Goal: Task Accomplishment & Management: Use online tool/utility

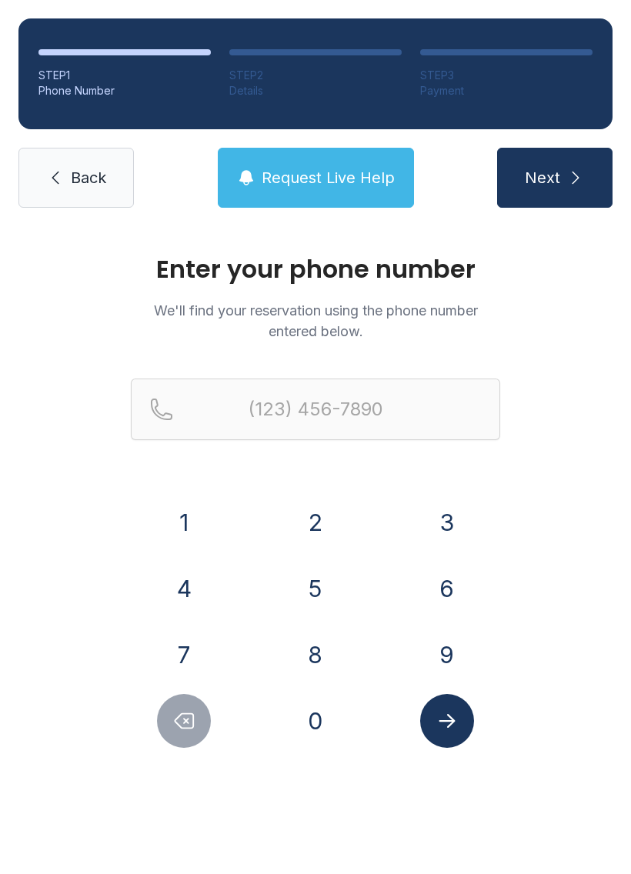
click at [314, 519] on button "2" at bounding box center [315, 522] width 54 height 54
click at [438, 517] on button "3" at bounding box center [447, 522] width 54 height 54
click at [444, 654] on button "9" at bounding box center [447, 654] width 54 height 54
click at [441, 583] on button "6" at bounding box center [447, 588] width 54 height 54
click at [301, 722] on button "0" at bounding box center [315, 721] width 54 height 54
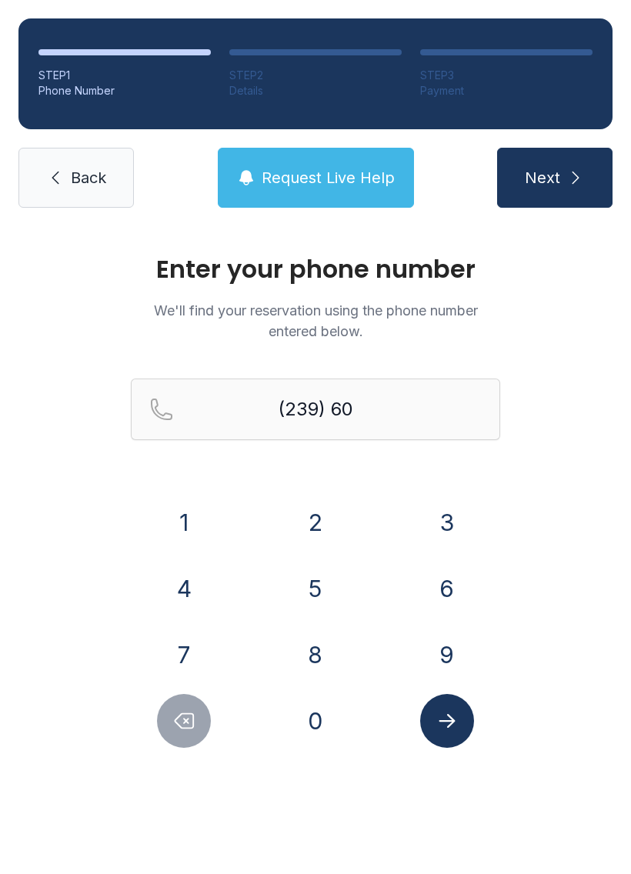
click at [179, 525] on button "1" at bounding box center [184, 522] width 54 height 54
click at [297, 652] on button "8" at bounding box center [315, 654] width 54 height 54
click at [438, 651] on button "9" at bounding box center [447, 654] width 54 height 54
click at [437, 520] on button "3" at bounding box center [447, 522] width 54 height 54
click at [165, 520] on button "1" at bounding box center [184, 522] width 54 height 54
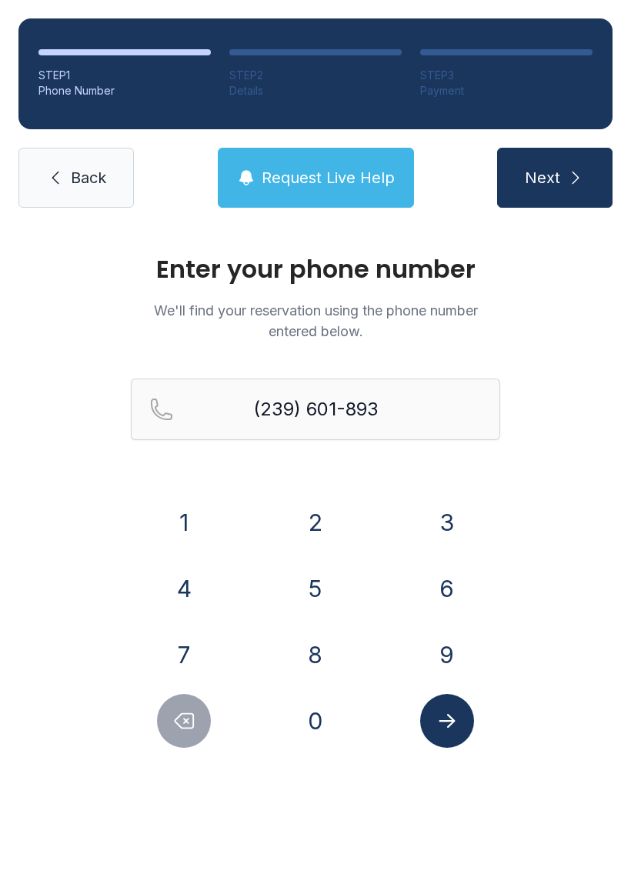
type input "[PHONE_NUMBER]"
click at [467, 721] on button "Submit lookup form" at bounding box center [447, 721] width 54 height 54
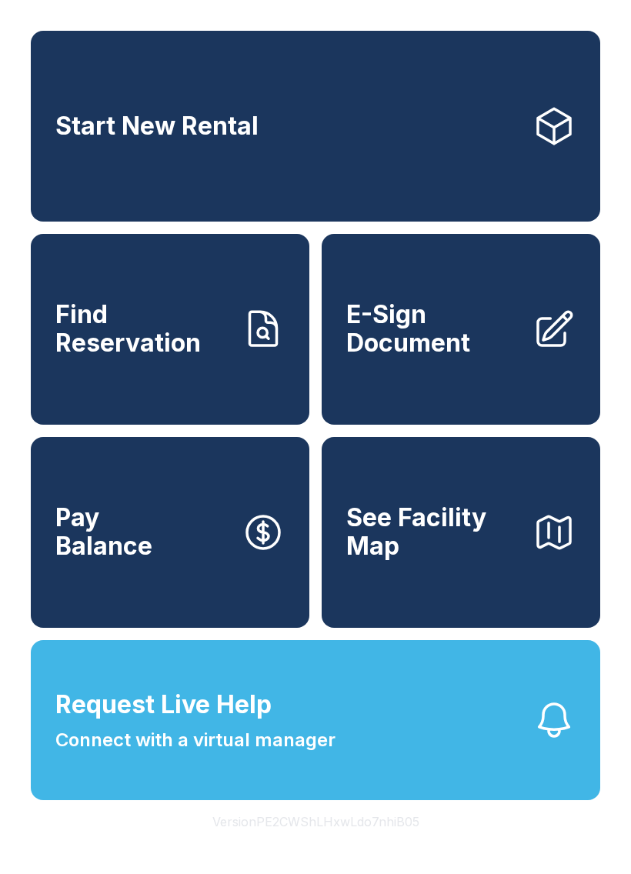
click at [630, 101] on div "Start New Rental Find Reservation E-Sign Document Pay Balance See Facility Map …" at bounding box center [315, 437] width 631 height 874
click at [462, 351] on span "E-Sign Document" at bounding box center [433, 329] width 174 height 56
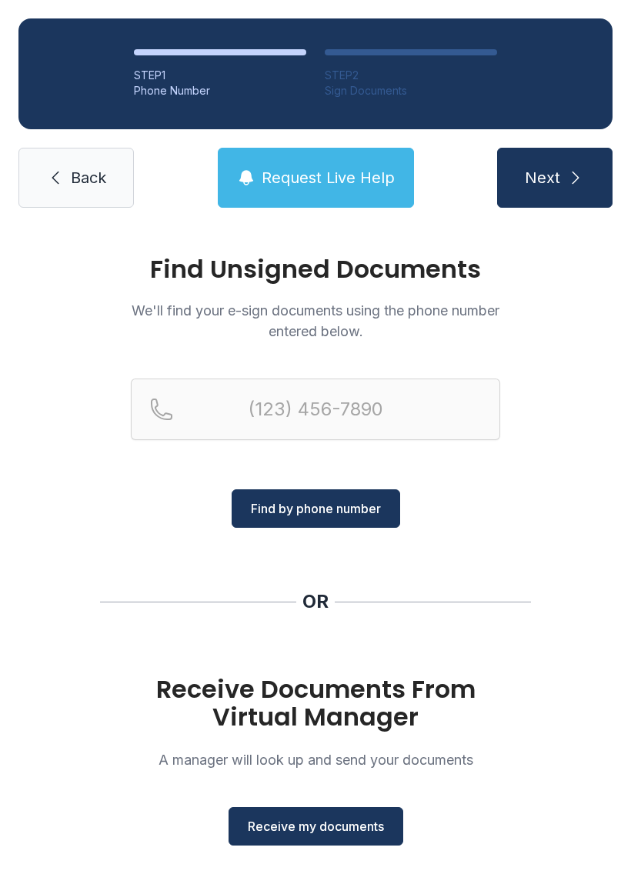
click at [354, 824] on span "Receive my documents" at bounding box center [316, 826] width 136 height 18
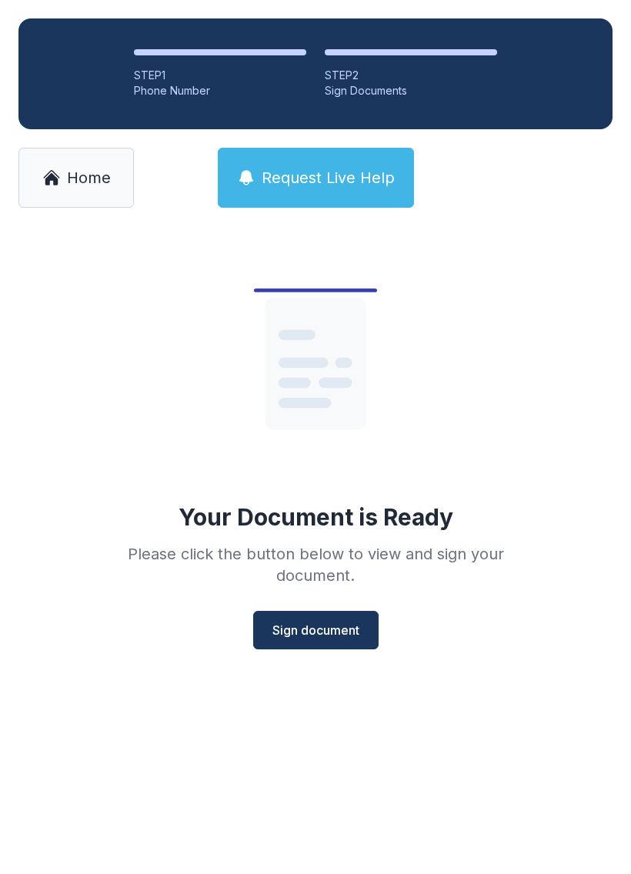
click at [330, 648] on button "Sign document" at bounding box center [315, 630] width 125 height 38
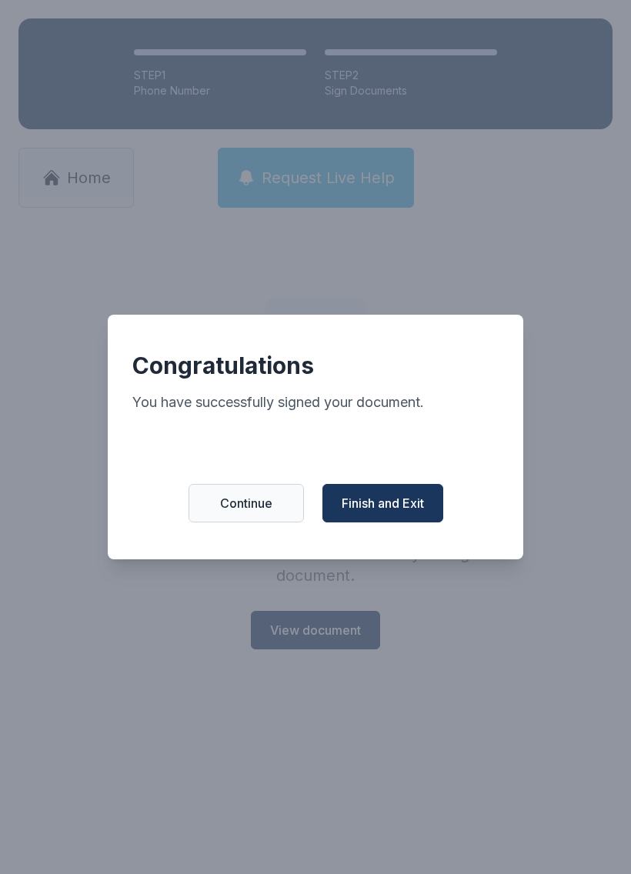
click at [403, 512] on span "Finish and Exit" at bounding box center [382, 503] width 82 height 18
